Goal: Obtain resource: Obtain resource

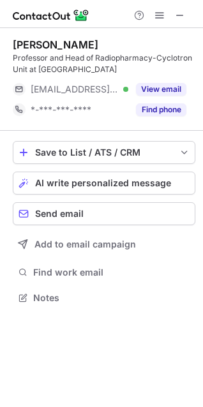
scroll to position [289, 203]
click at [156, 88] on button "View email" at bounding box center [161, 89] width 50 height 13
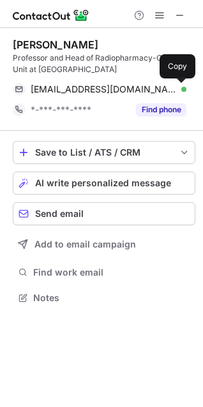
click at [183, 86] on span at bounding box center [180, 89] width 10 height 10
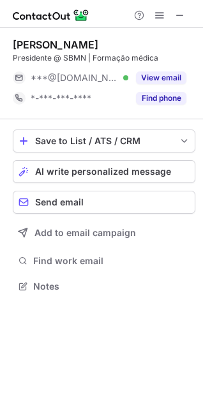
scroll to position [278, 203]
click at [142, 79] on button "View email" at bounding box center [161, 77] width 50 height 13
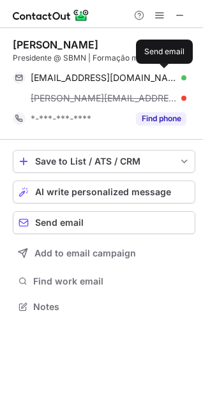
click at [162, 75] on span at bounding box center [164, 78] width 10 height 10
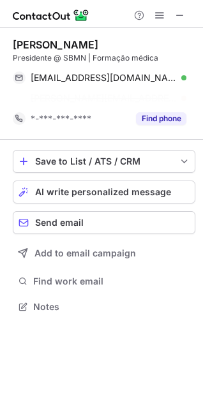
scroll to position [278, 203]
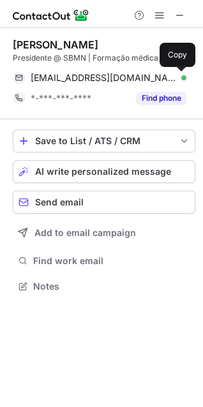
click at [181, 78] on span at bounding box center [180, 78] width 10 height 10
